Goal: Browse casually

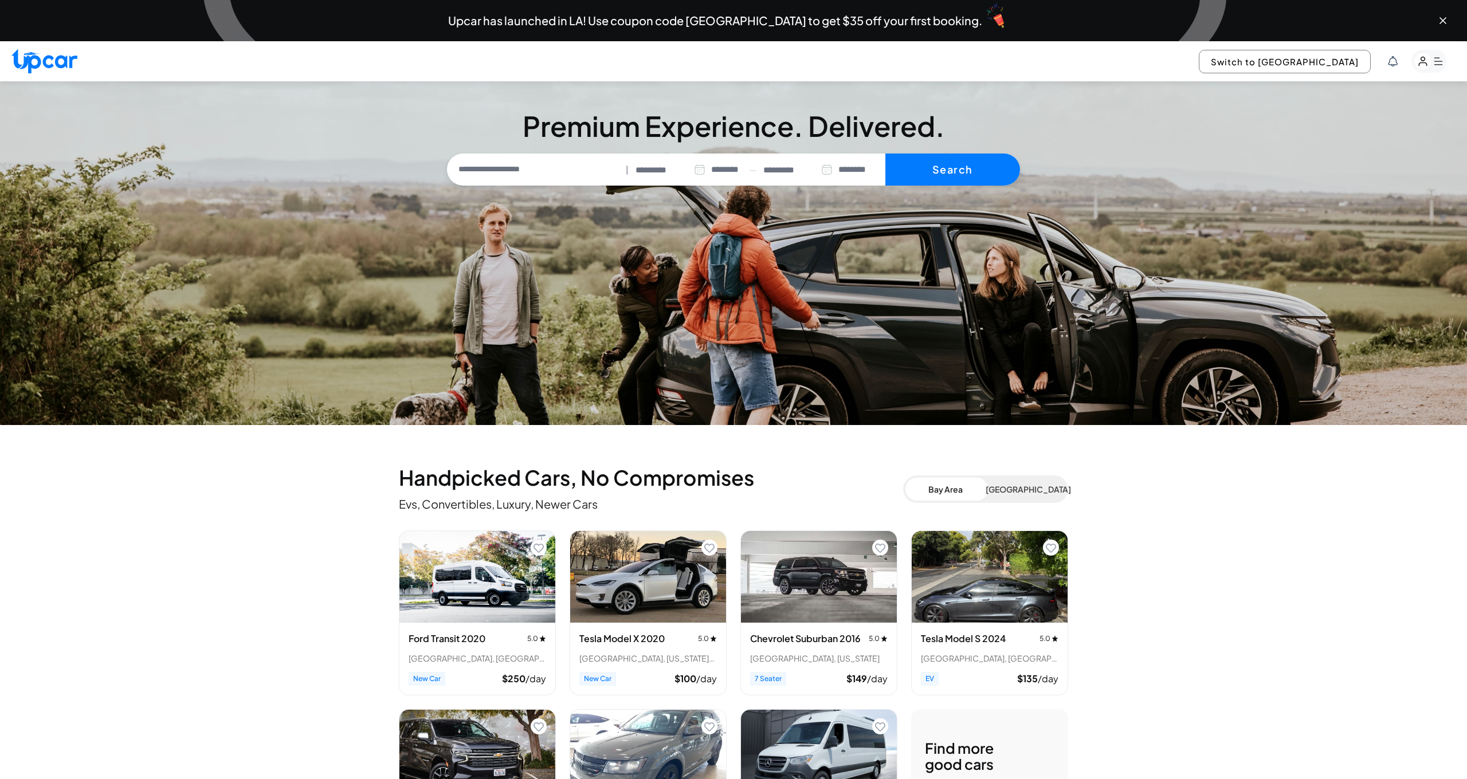
select select "********"
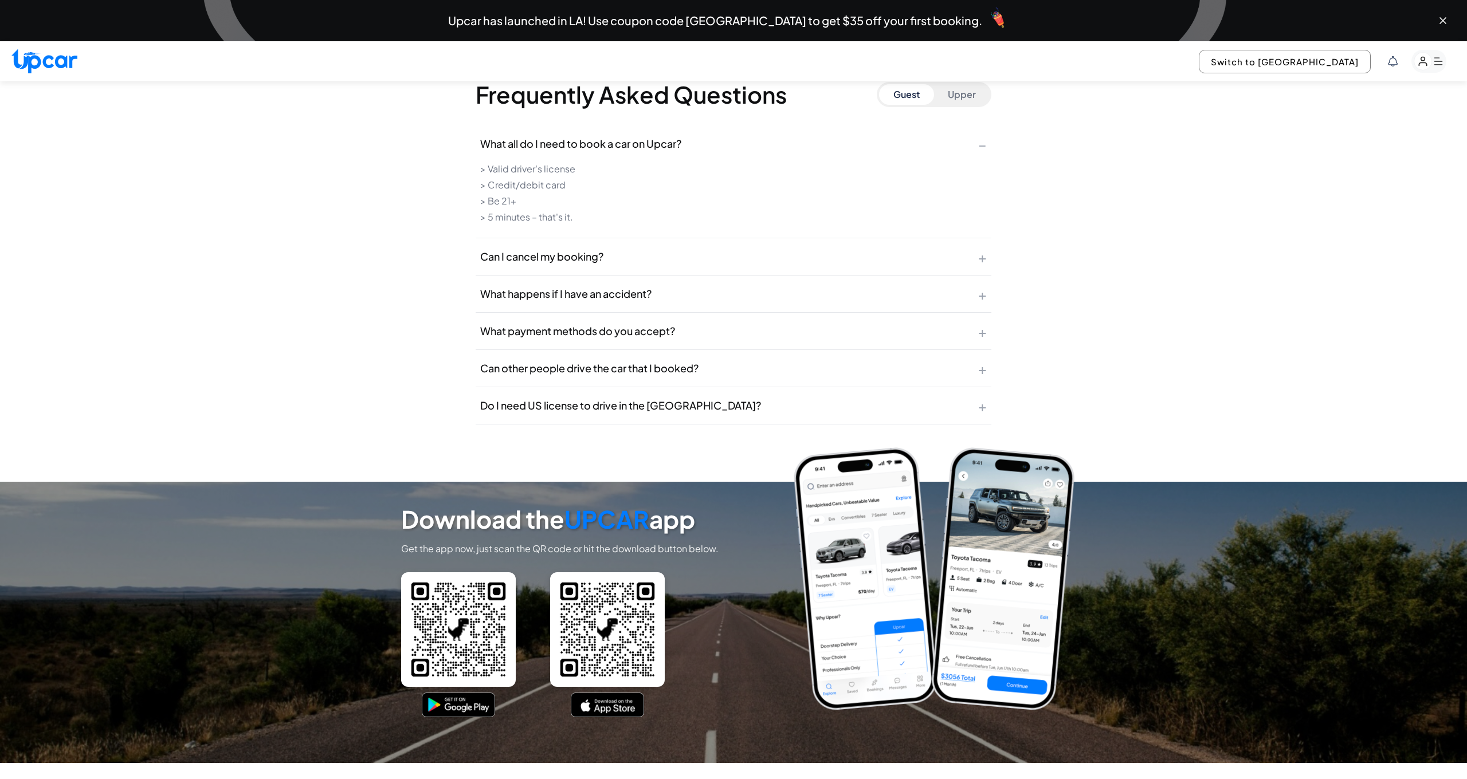
scroll to position [4638, 0]
click at [978, 256] on span "+" at bounding box center [982, 256] width 9 height 18
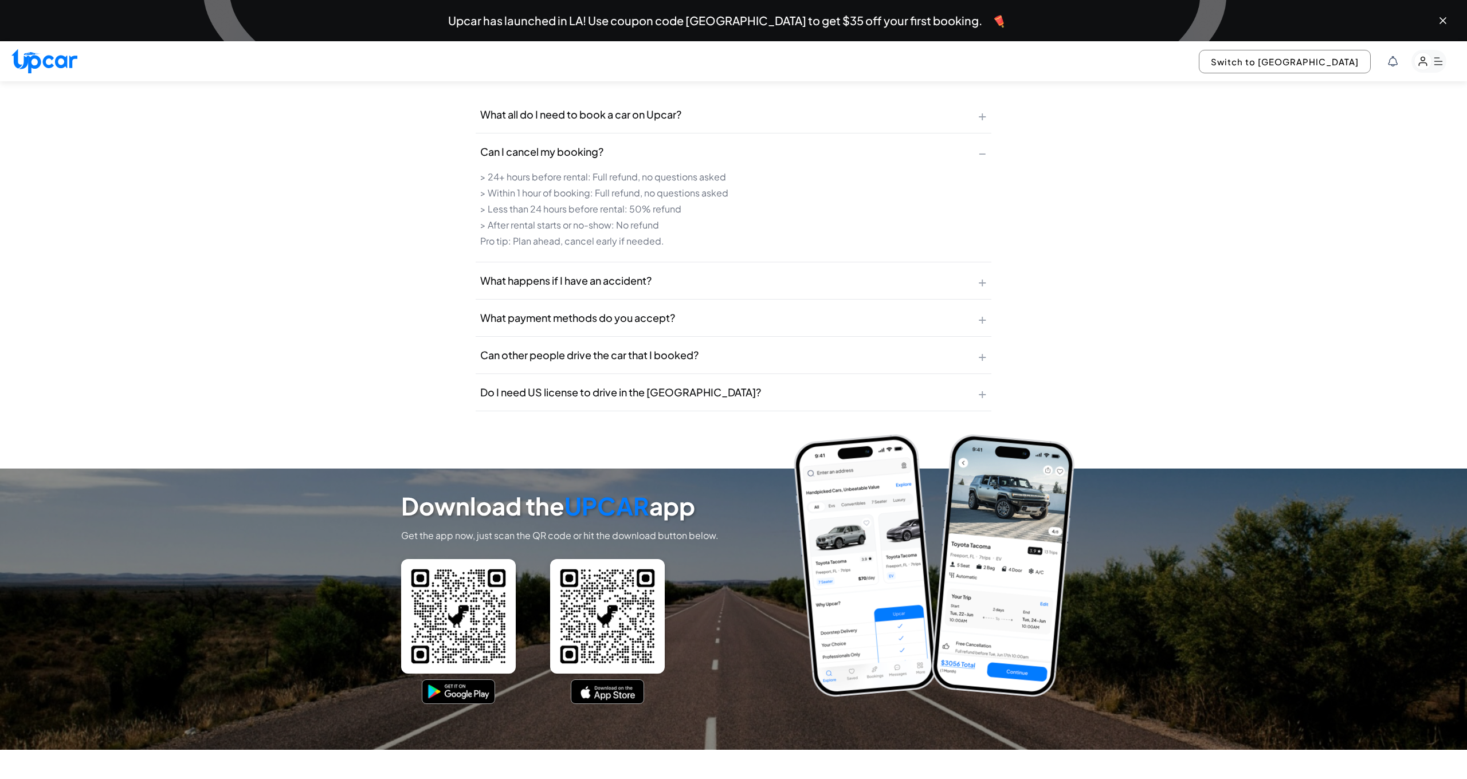
scroll to position [4668, 0]
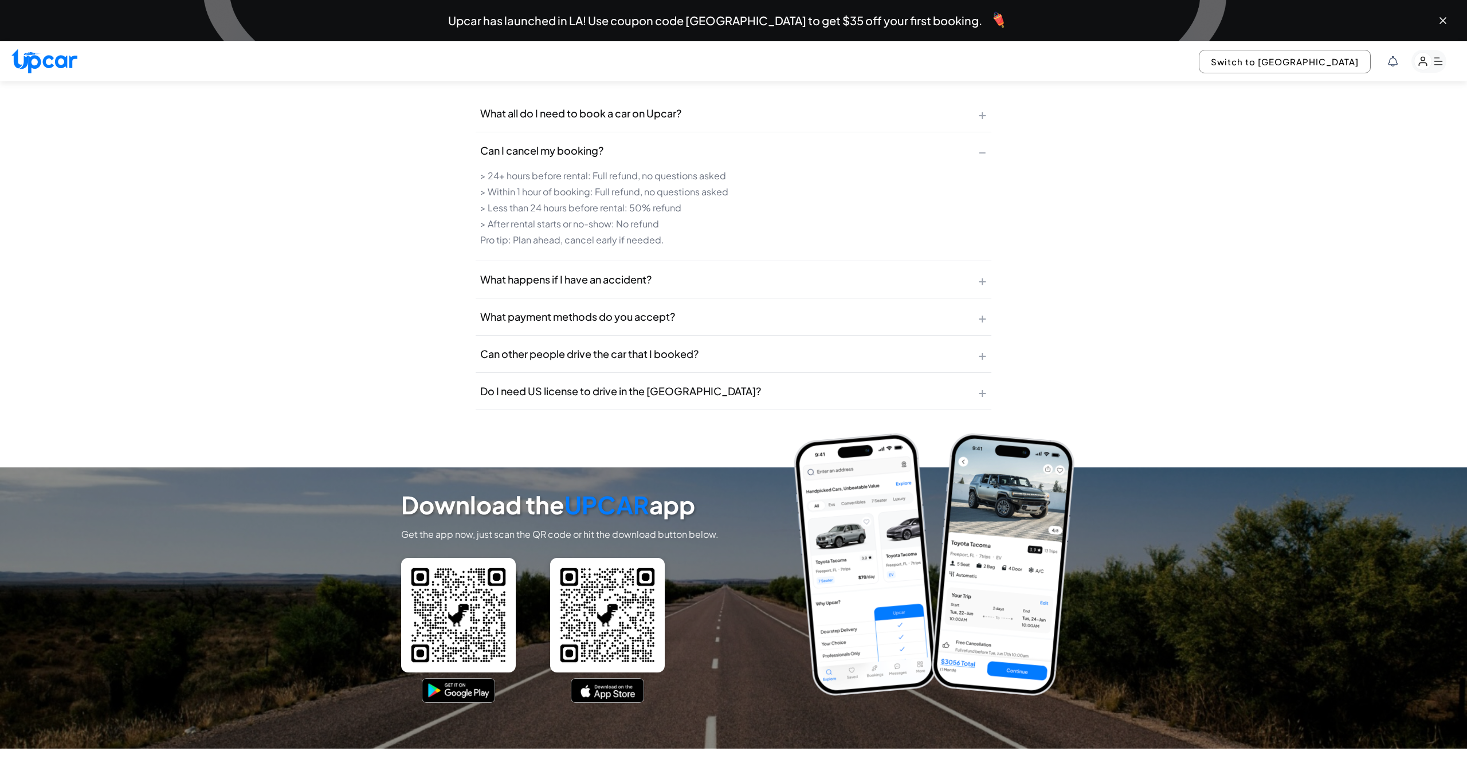
click at [976, 268] on button "What happens if I have an accident? +" at bounding box center [734, 279] width 516 height 37
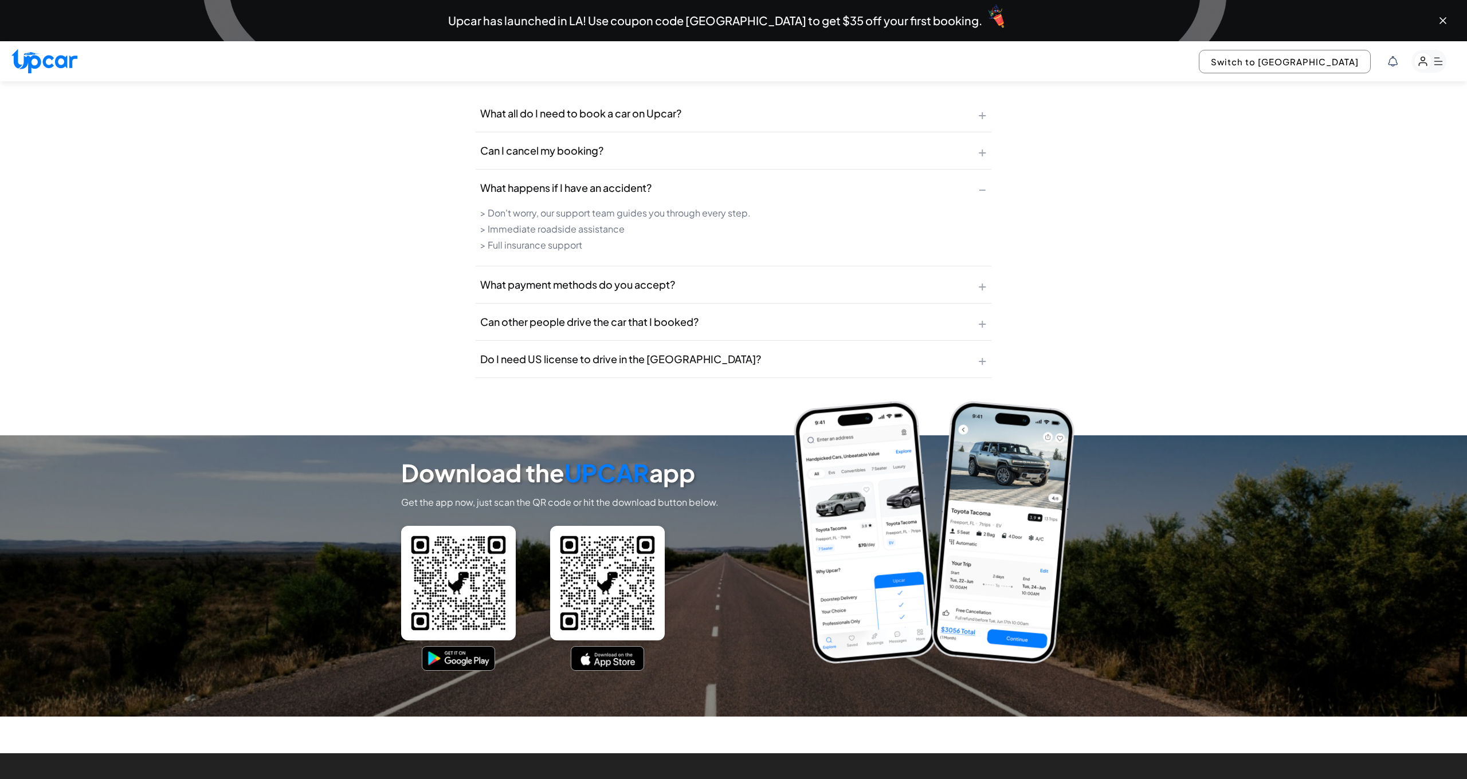
click at [982, 277] on span "+" at bounding box center [982, 285] width 9 height 18
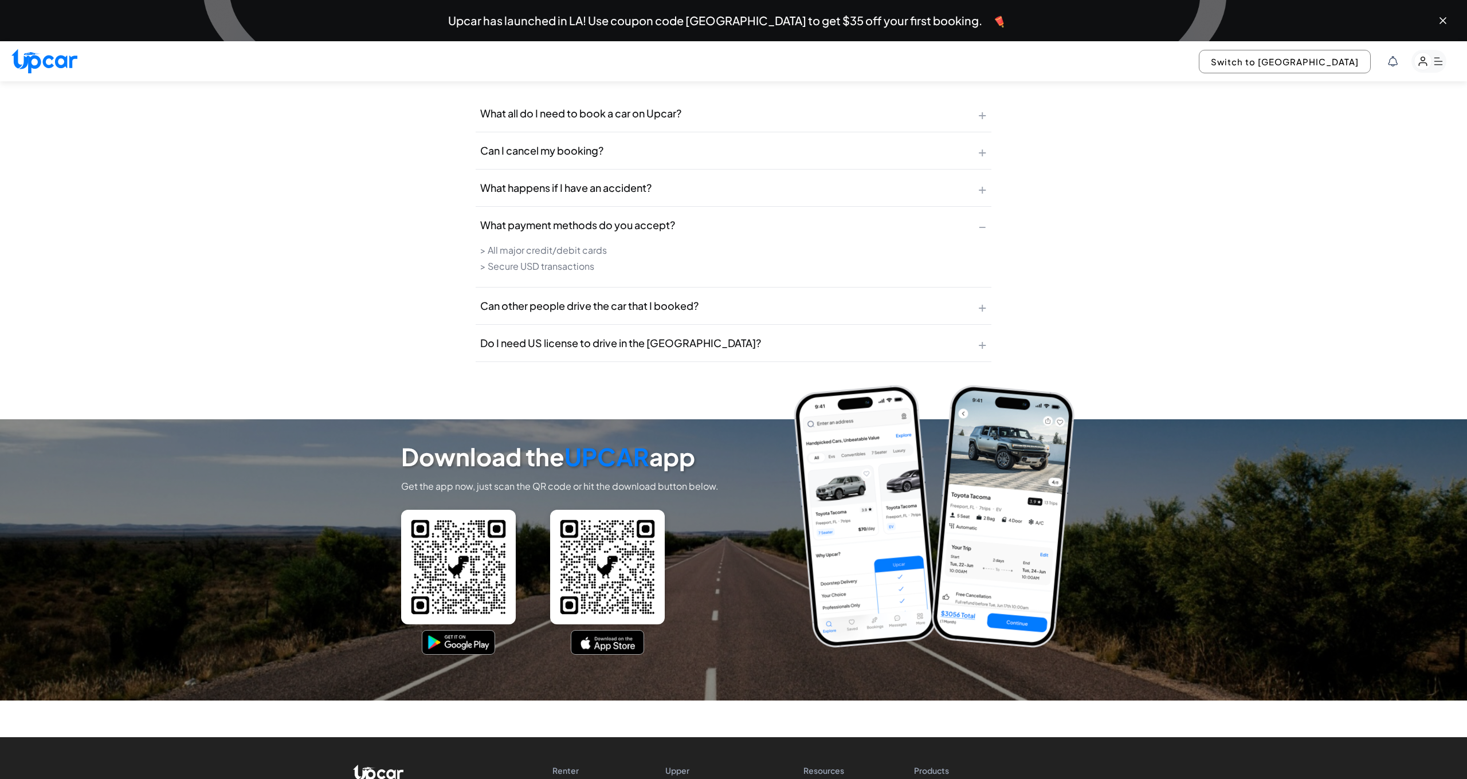
click at [982, 298] on span "+" at bounding box center [982, 306] width 9 height 18
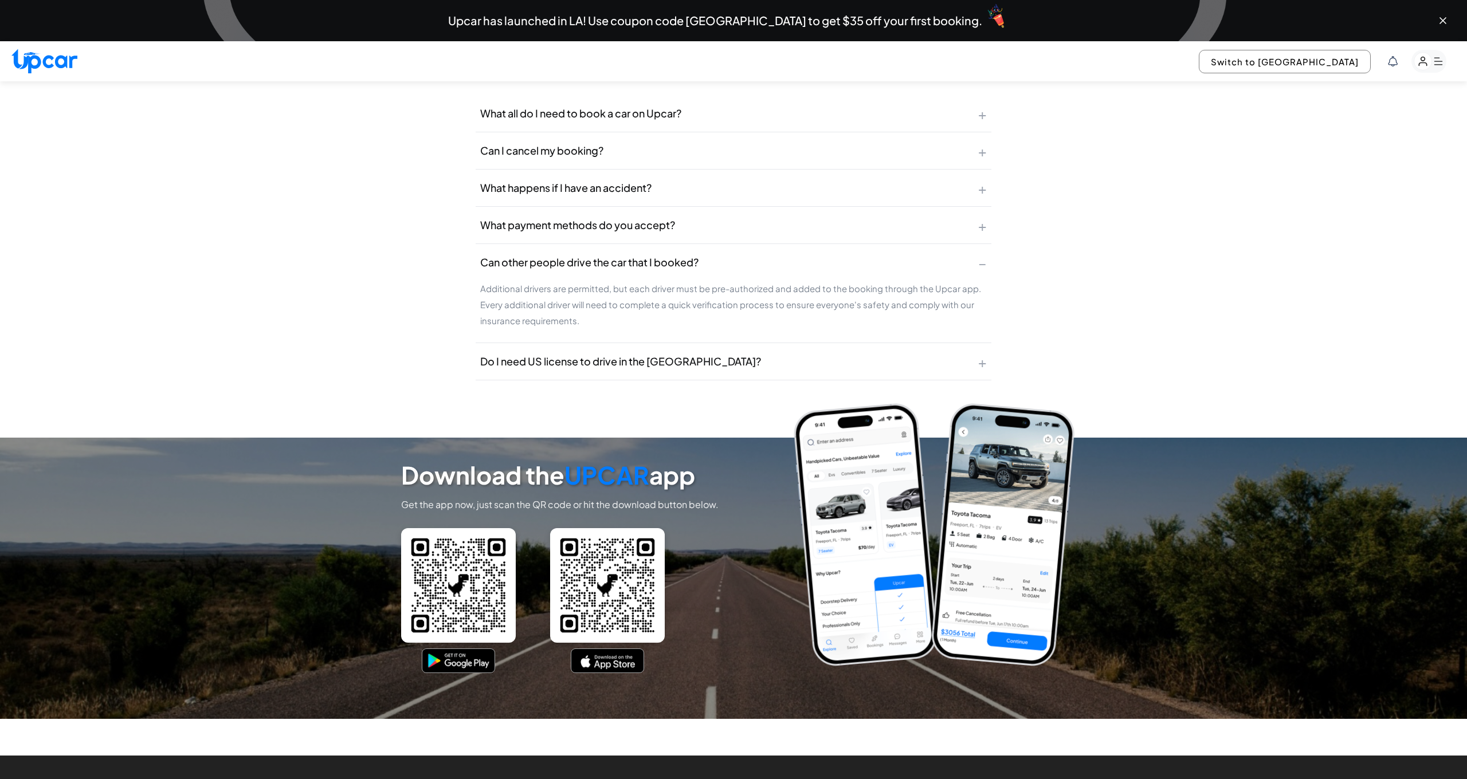
click at [978, 352] on span "+" at bounding box center [982, 361] width 9 height 18
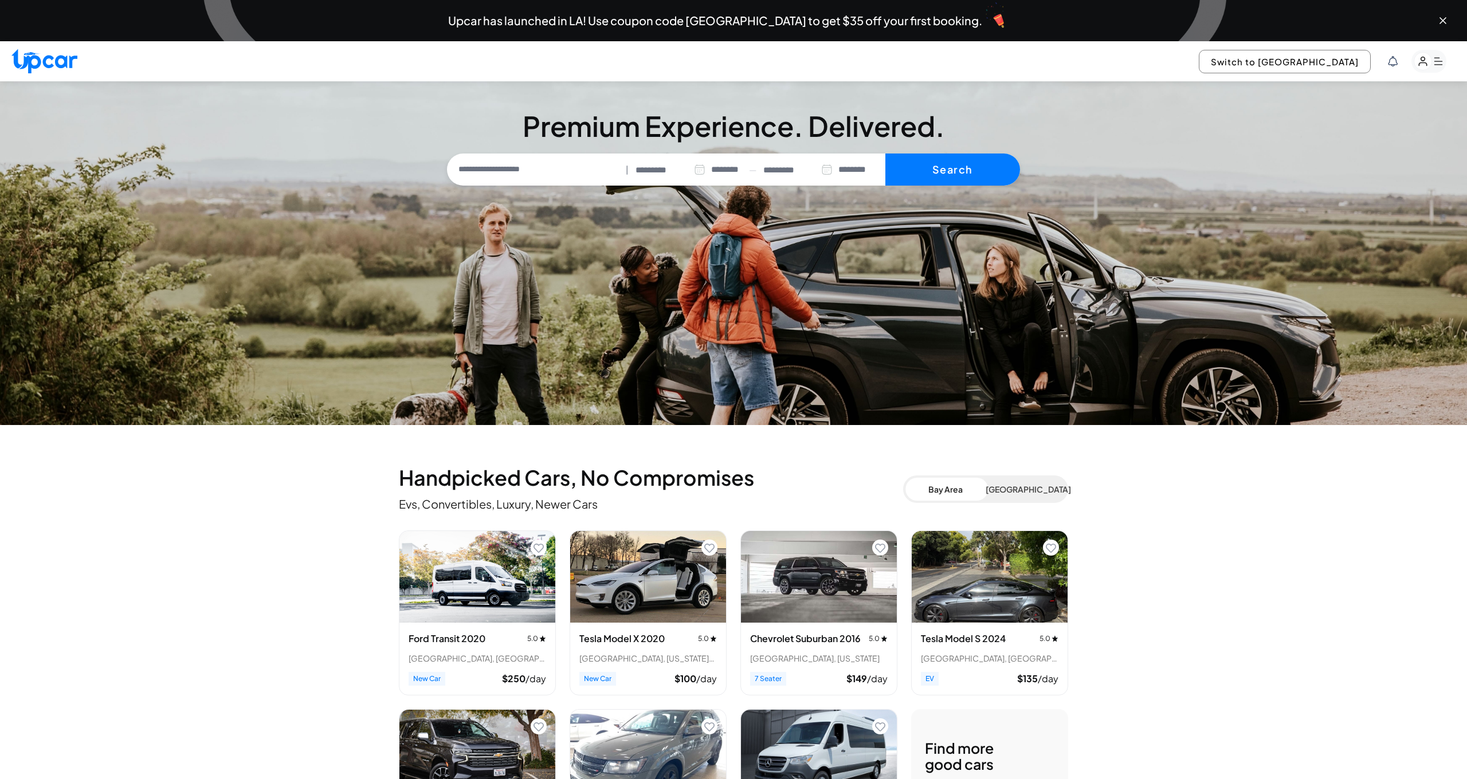
scroll to position [0, 0]
click at [1426, 62] on rect "button" at bounding box center [1423, 62] width 18 height 18
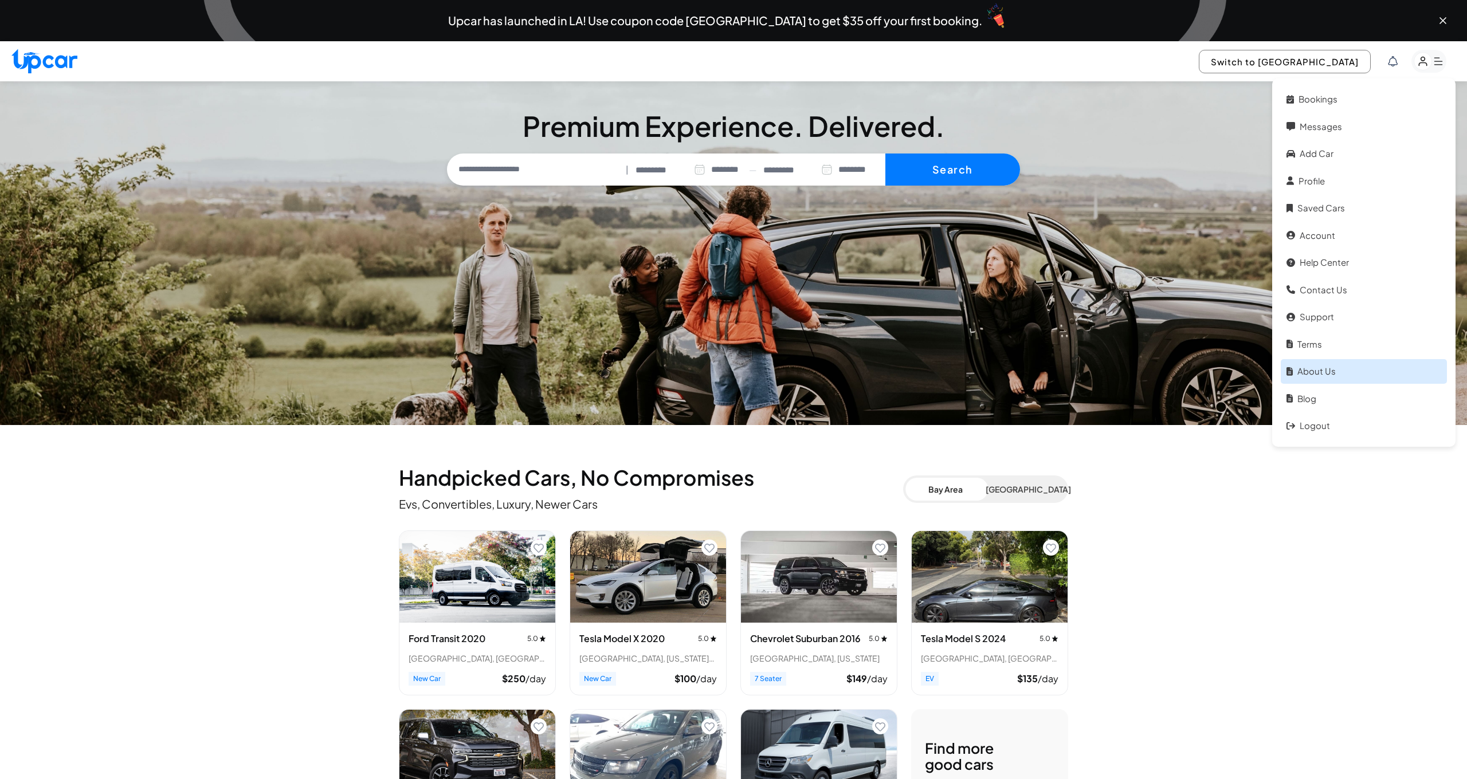
click at [1316, 373] on link "About Us" at bounding box center [1364, 371] width 166 height 25
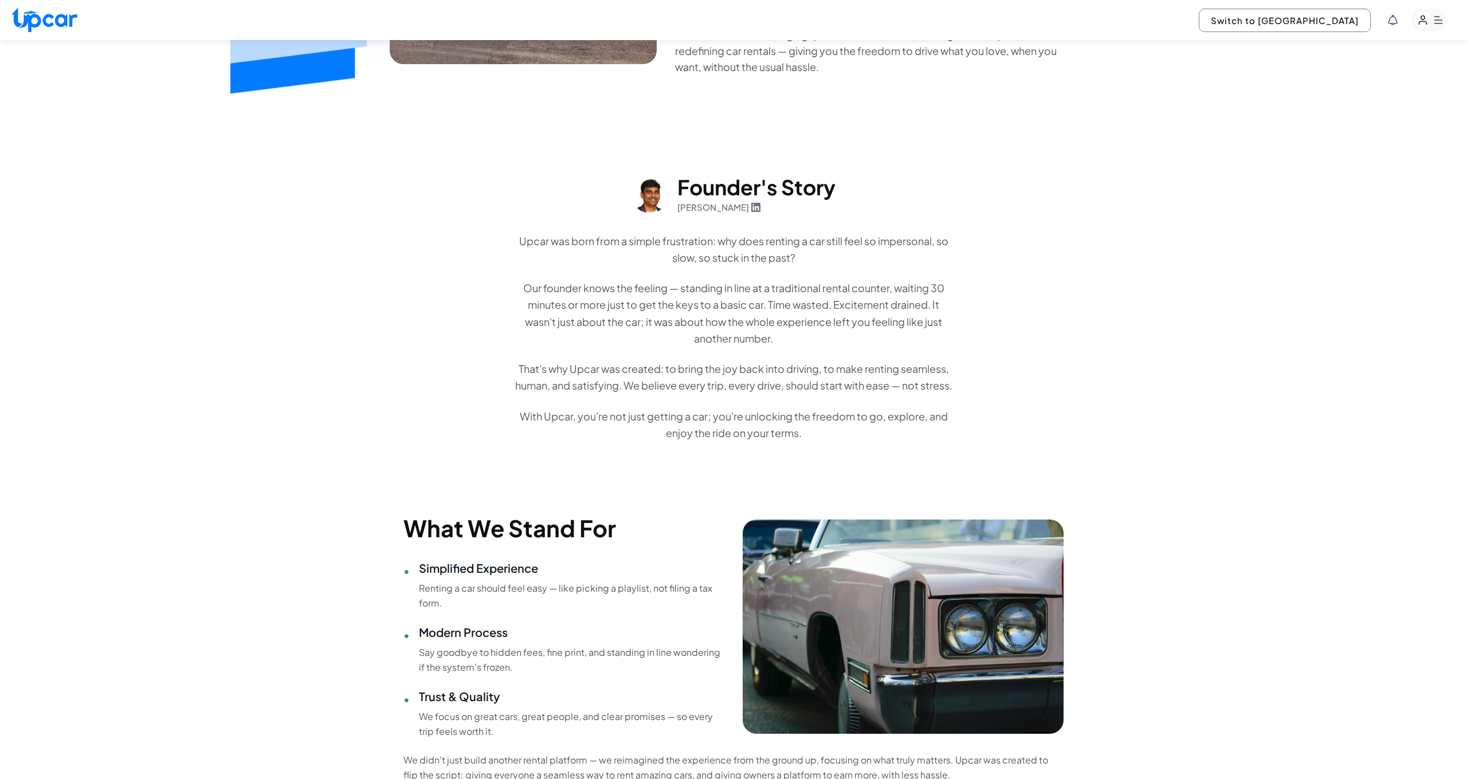
scroll to position [315, 0]
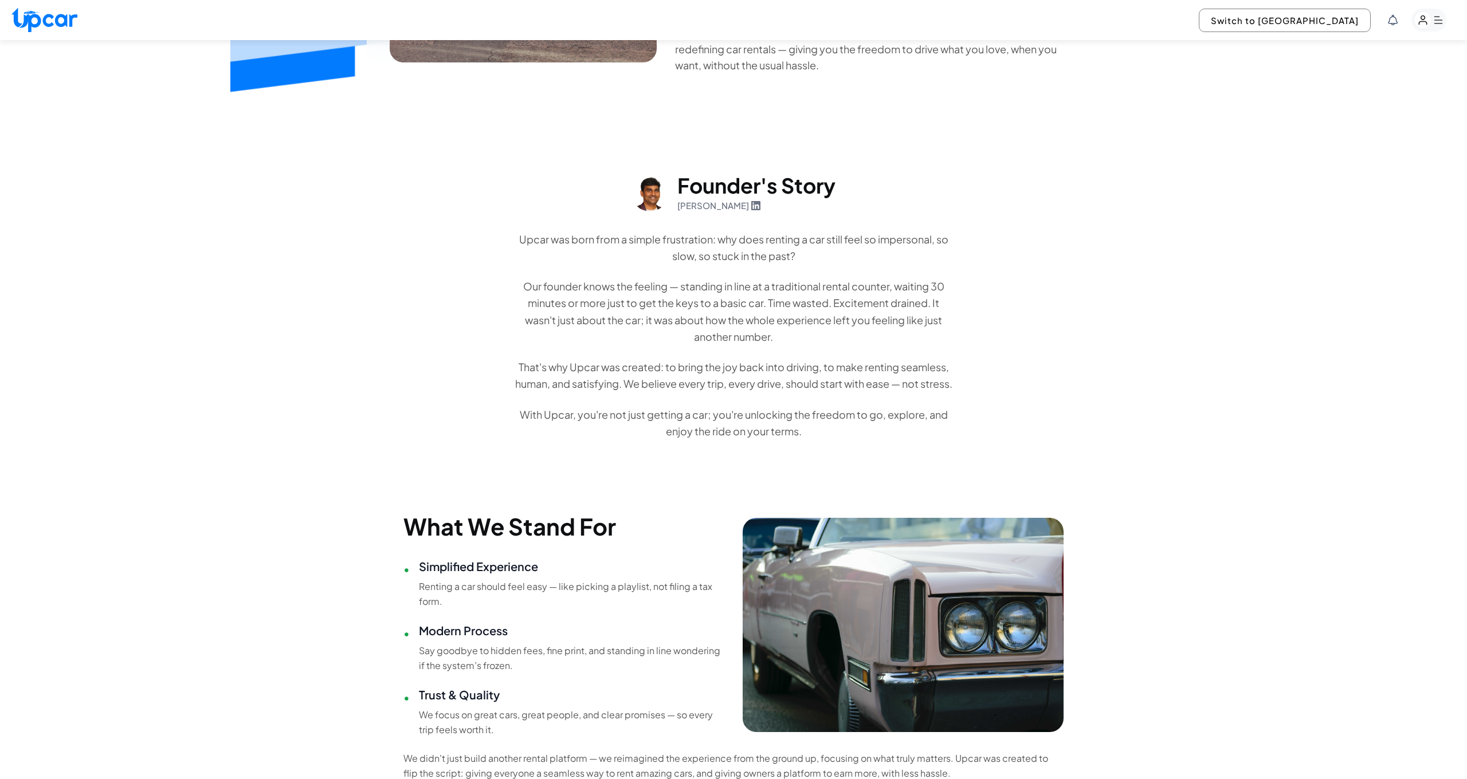
click at [1222, 223] on div "Effortless, secure, and premium car rental experience. Even with all the innova…" at bounding box center [733, 349] width 1467 height 979
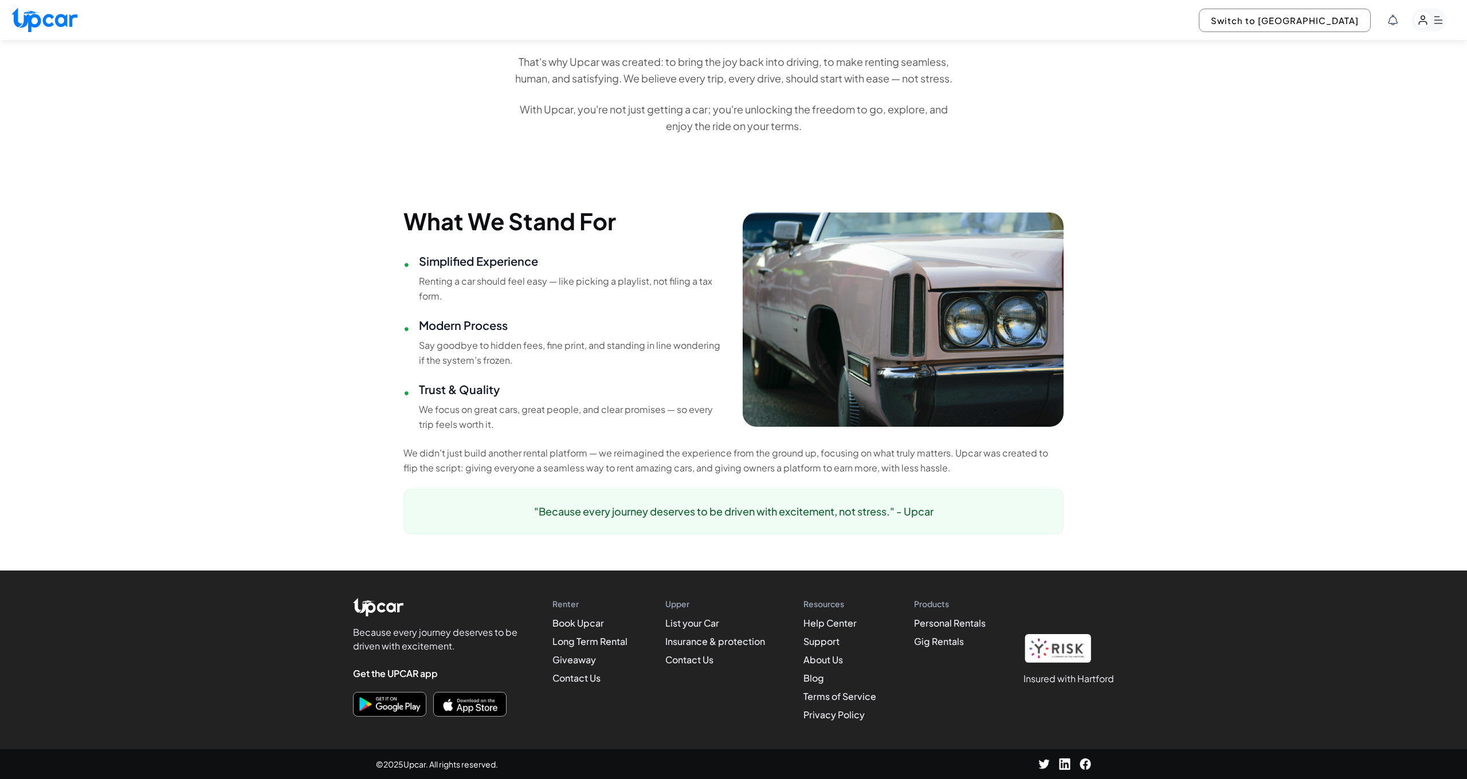
scroll to position [636, 0]
click at [807, 681] on link "Blog" at bounding box center [813, 678] width 21 height 12
